Goal: Task Accomplishment & Management: Use online tool/utility

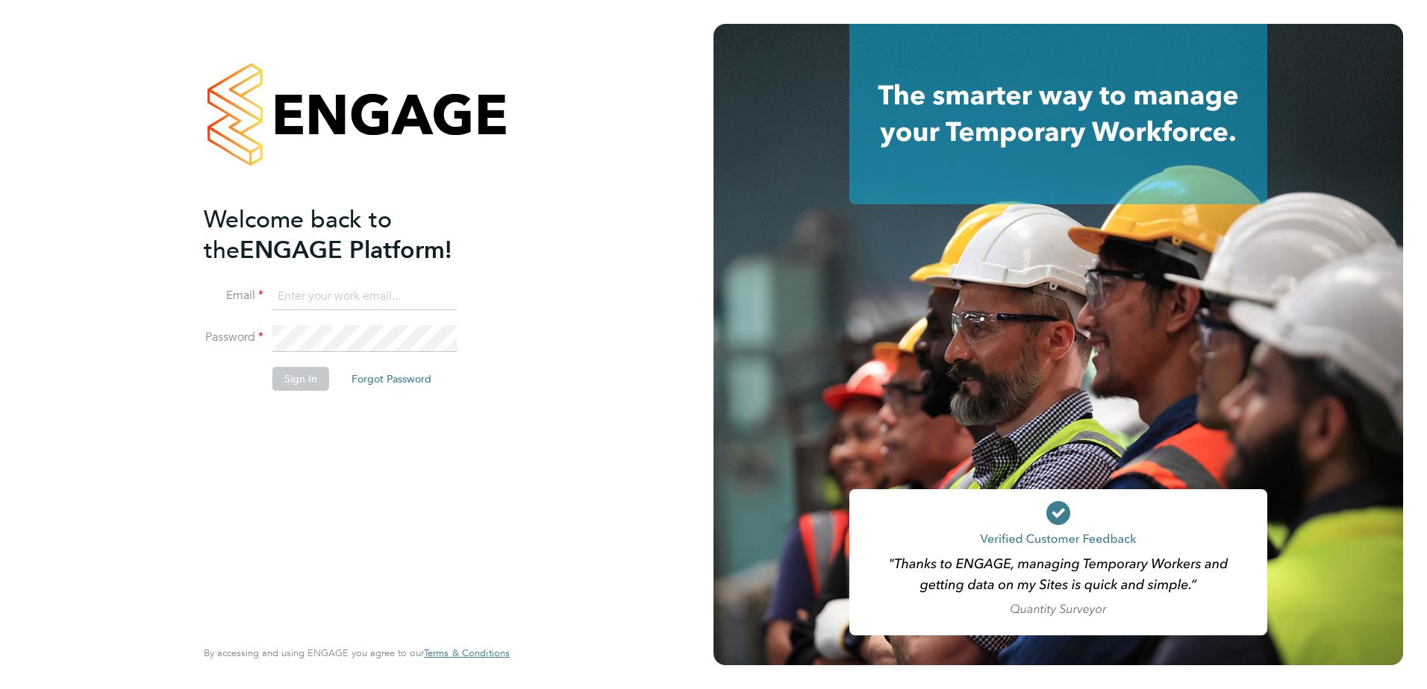
type input "mark.reece@vistry.co.uk"
click at [289, 376] on button "Sign In" at bounding box center [300, 379] width 57 height 24
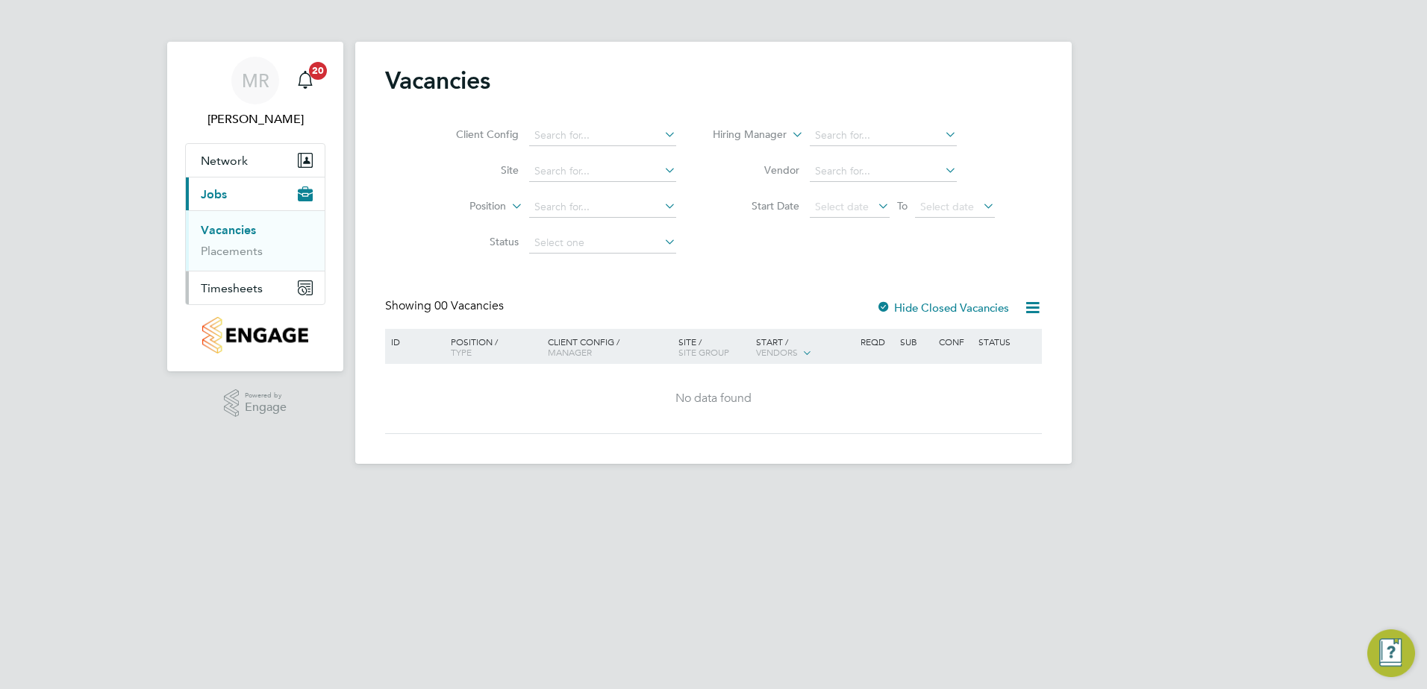
click at [224, 288] on span "Timesheets" at bounding box center [232, 288] width 62 height 14
click at [224, 263] on link "Timesheets" at bounding box center [232, 264] width 62 height 14
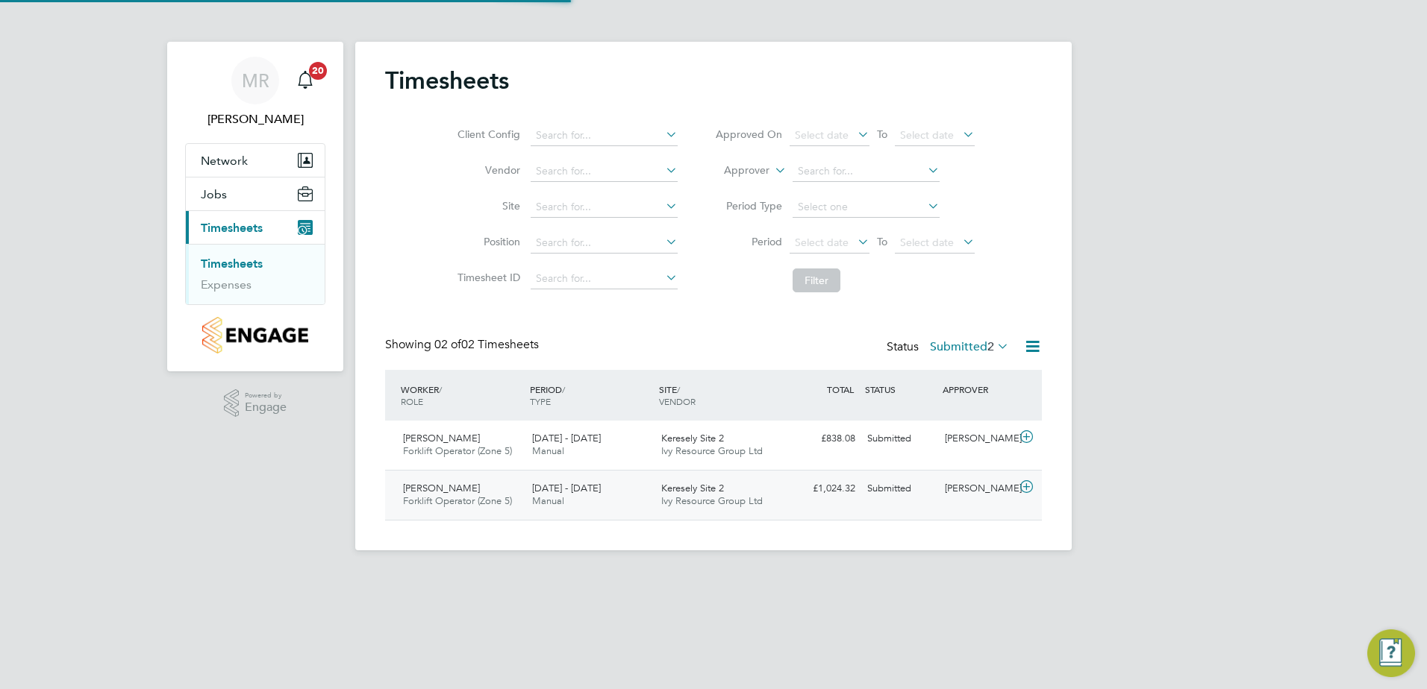
scroll to position [38, 130]
click at [1027, 487] on icon at bounding box center [1026, 487] width 19 height 12
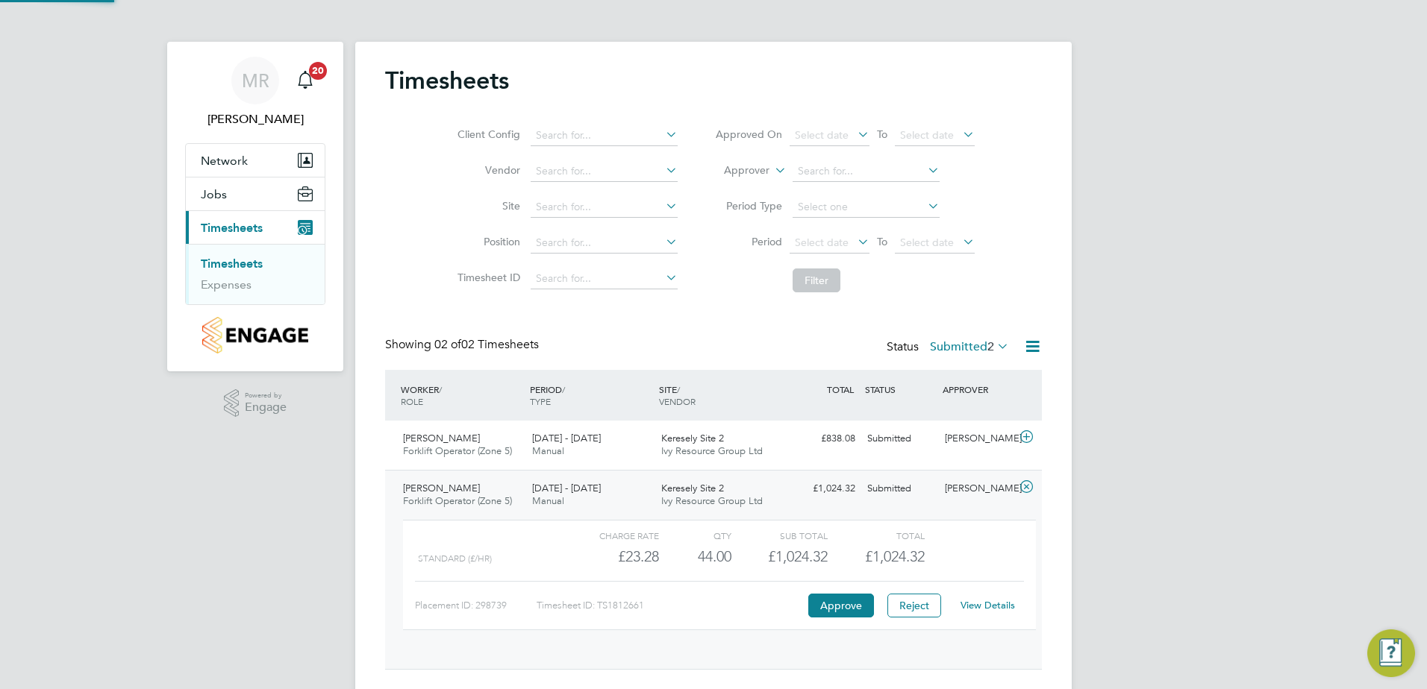
scroll to position [25, 145]
click at [1027, 439] on icon at bounding box center [1026, 437] width 19 height 12
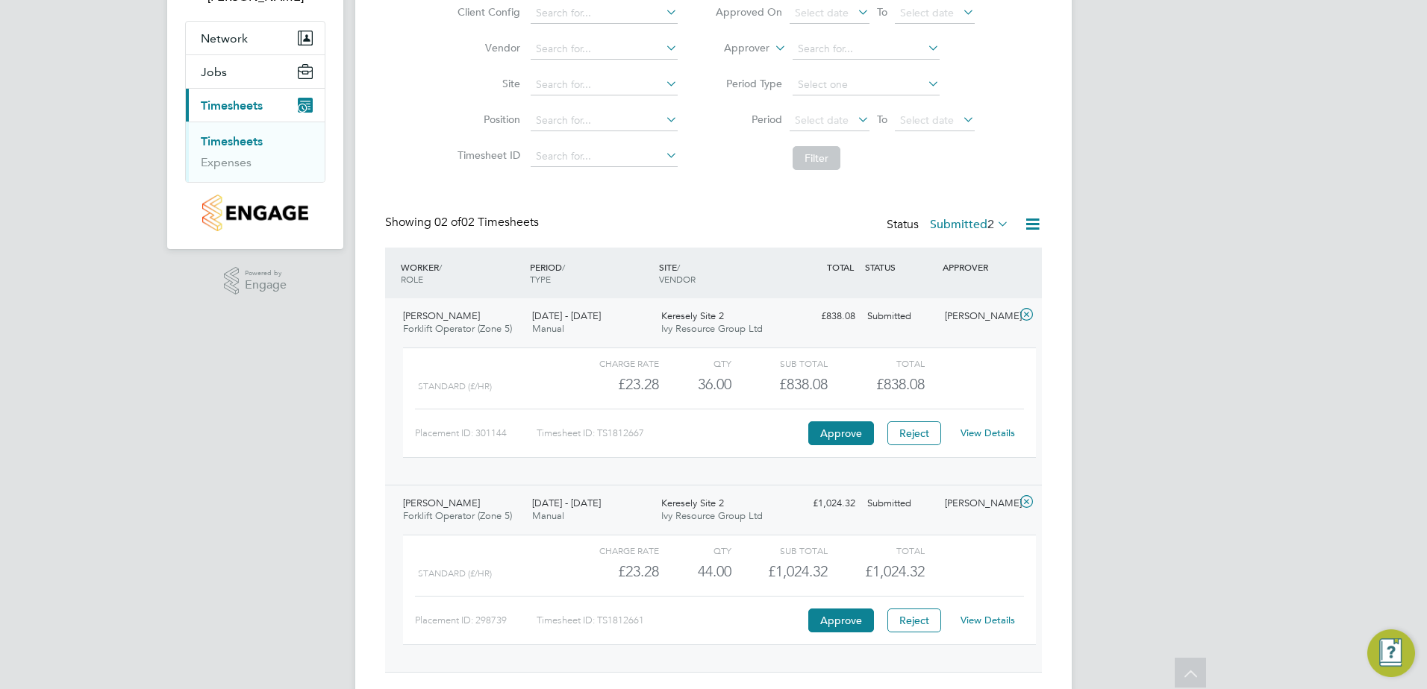
scroll to position [149, 0]
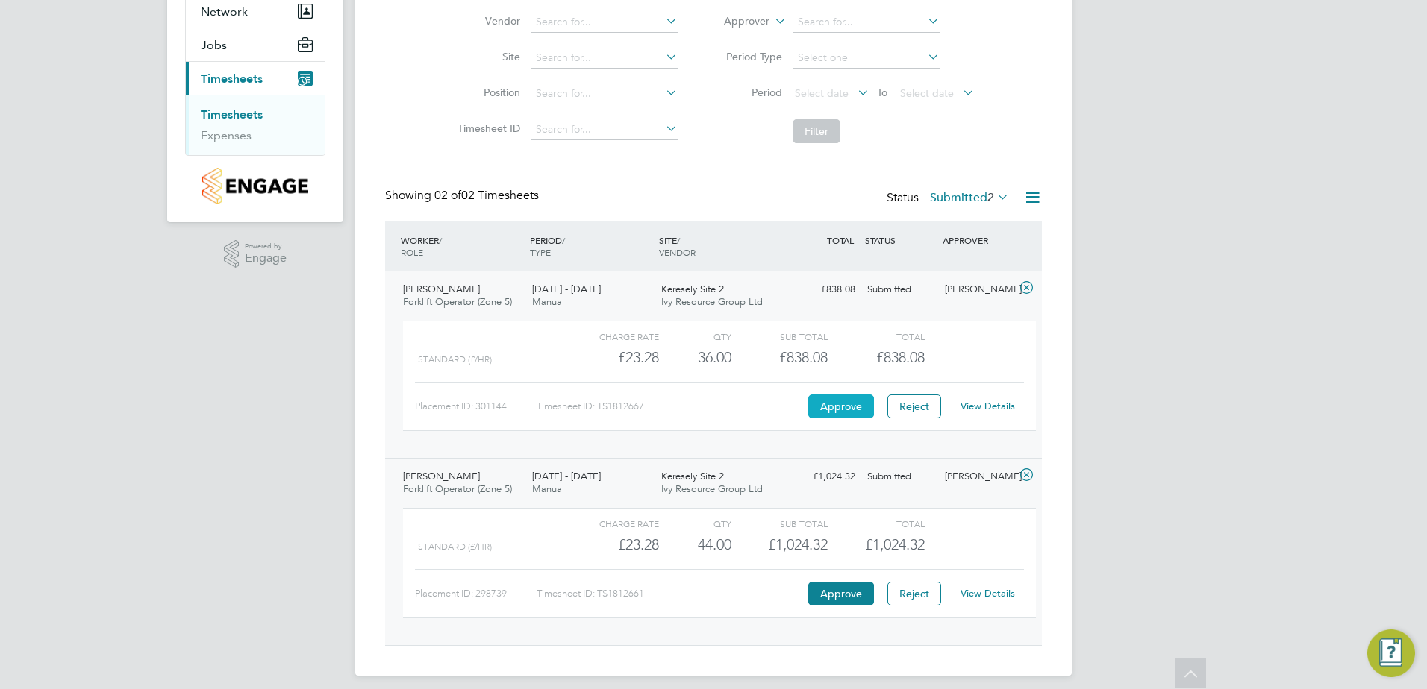
click at [829, 407] on button "Approve" at bounding box center [841, 407] width 66 height 24
click at [854, 598] on button "Approve" at bounding box center [841, 594] width 66 height 24
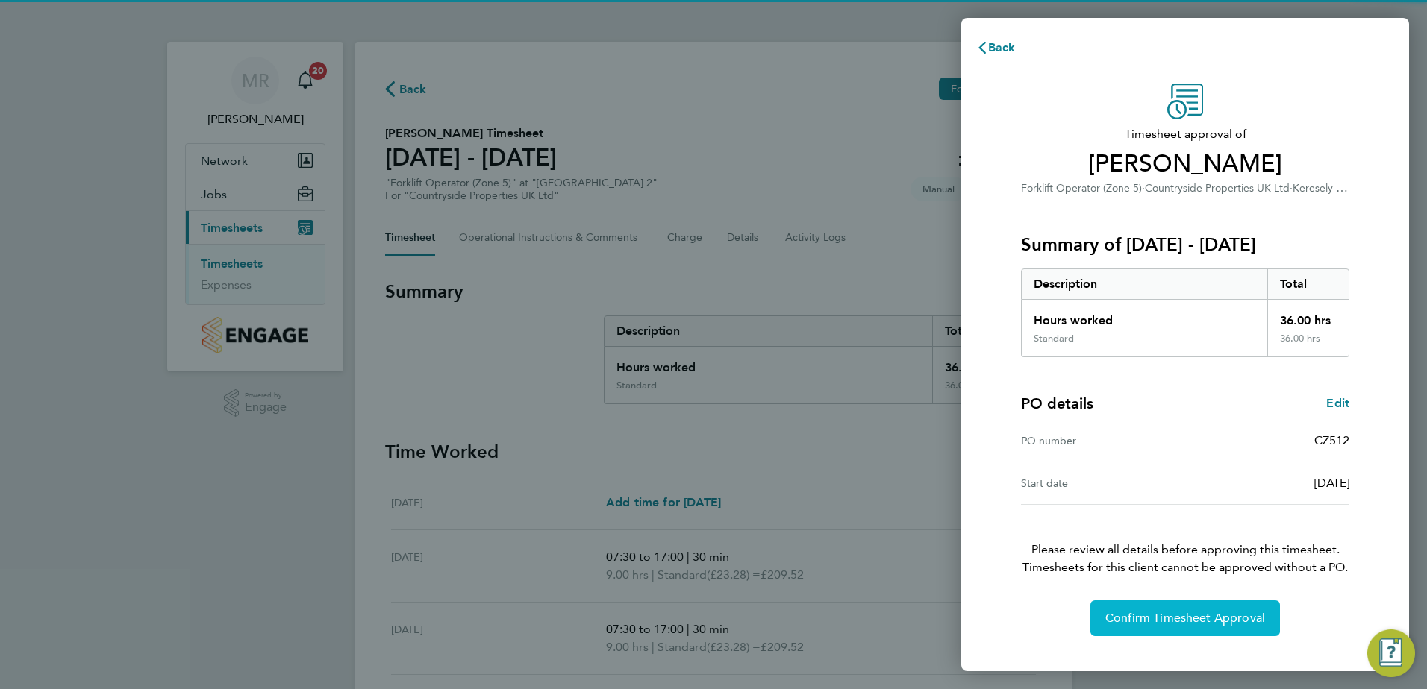
click at [1136, 607] on button "Confirm Timesheet Approval" at bounding box center [1185, 619] width 190 height 36
click at [1140, 622] on span "Confirm Timesheet Approval" at bounding box center [1185, 618] width 160 height 15
